Goal: Information Seeking & Learning: Find specific fact

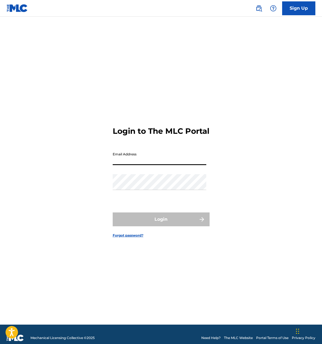
click at [167, 162] on input "Email Address" at bounding box center [160, 157] width 94 height 16
type input "[EMAIL_ADDRESS][DOMAIN_NAME]"
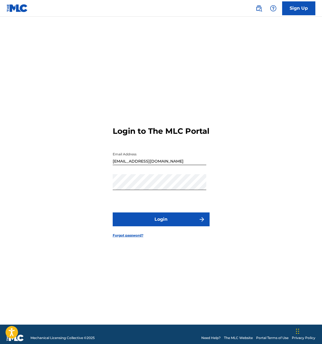
click at [143, 226] on button "Login" at bounding box center [161, 219] width 97 height 14
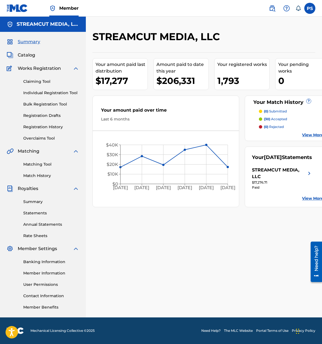
click at [22, 55] on span "Catalog" at bounding box center [26, 55] width 17 height 7
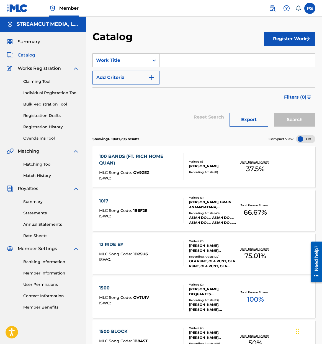
click at [138, 58] on div "Work Title" at bounding box center [121, 60] width 50 height 7
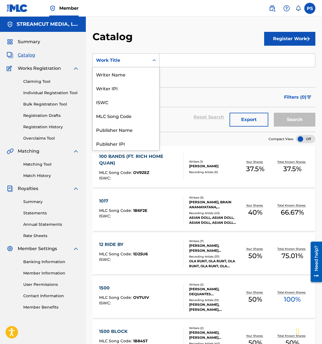
scroll to position [83, 0]
click at [276, 10] on link at bounding box center [272, 8] width 11 height 11
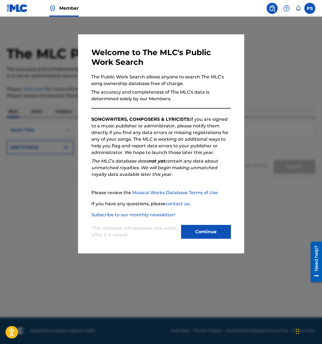
click at [213, 232] on button "Continue" at bounding box center [206, 232] width 50 height 14
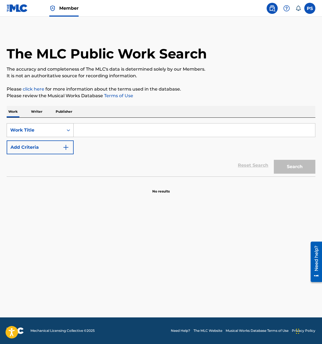
click at [59, 129] on div "Work Title" at bounding box center [35, 130] width 50 height 7
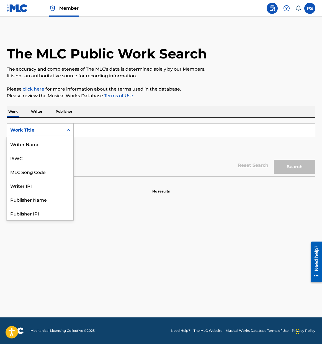
scroll to position [28, 0]
drag, startPoint x: 52, startPoint y: 147, endPoint x: 61, endPoint y: 142, distance: 9.7
click at [52, 147] on div "MLC Song Code" at bounding box center [40, 144] width 66 height 14
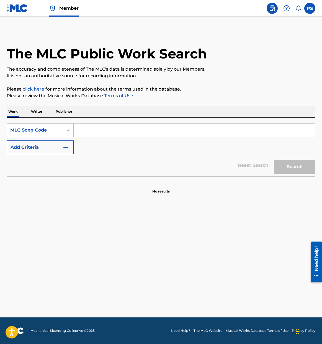
click at [92, 129] on input "Search Form" at bounding box center [194, 129] width 241 height 13
paste input "RB2FWV"
type input "RB2FWV"
click at [291, 162] on button "Search" at bounding box center [295, 167] width 42 height 14
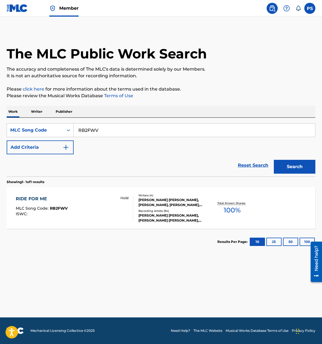
click at [91, 206] on div "RIDE FOR ME MLC Song Code : RB2FWV ISWC : Hold" at bounding box center [74, 207] width 117 height 25
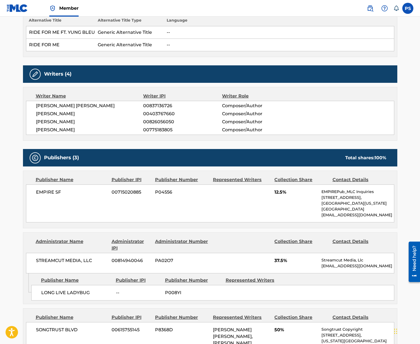
scroll to position [219, 0]
